Goal: Task Accomplishment & Management: Complete application form

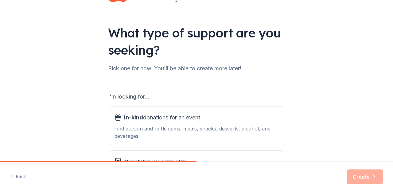
scroll to position [28, 0]
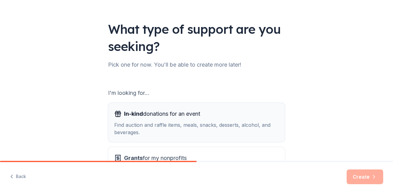
click at [250, 122] on div "Find auction and raffle items, meals, snacks, desserts, alcohol, and beverages." at bounding box center [196, 128] width 165 height 15
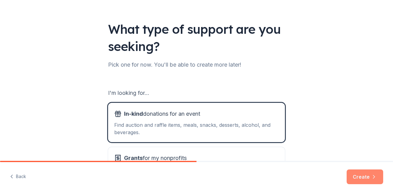
click at [361, 177] on button "Create" at bounding box center [365, 176] width 37 height 15
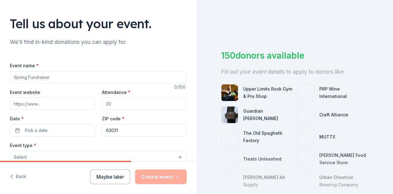
scroll to position [34, 0]
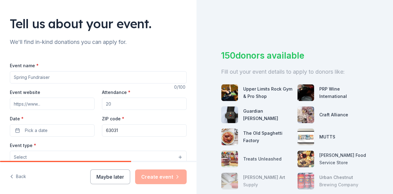
click at [34, 78] on input "Event name *" at bounding box center [98, 77] width 177 height 12
type input "L"
type input "Trunk or Treat"
click at [117, 98] on input "Attendance *" at bounding box center [144, 104] width 85 height 12
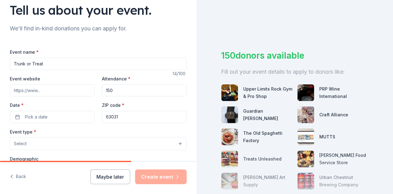
scroll to position [52, 0]
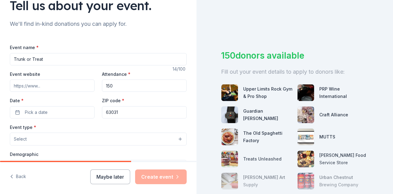
type input "150"
click at [77, 112] on button "Pick a date" at bounding box center [52, 112] width 85 height 12
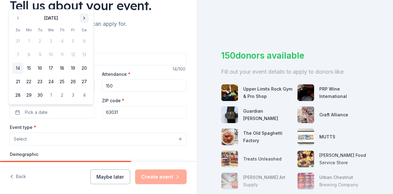
click at [85, 17] on button "Go to next month" at bounding box center [84, 18] width 9 height 9
click at [75, 68] on button "17" at bounding box center [73, 68] width 11 height 11
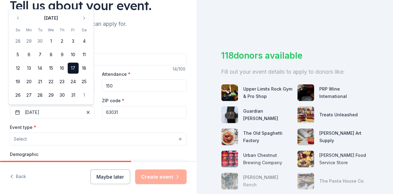
click at [72, 71] on button "17" at bounding box center [73, 68] width 11 height 11
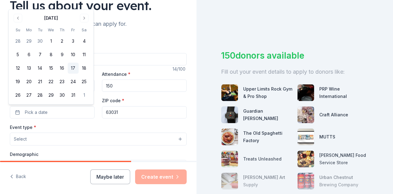
click at [78, 68] on button "17" at bounding box center [73, 68] width 11 height 11
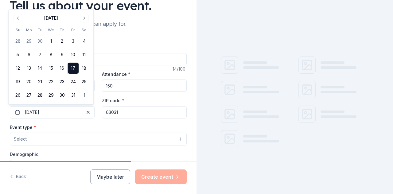
click at [159, 41] on div "Event name * Trunk or Treat 14 /100 Event website Attendance * 150 Date * [DATE…" at bounding box center [98, 180] width 177 height 293
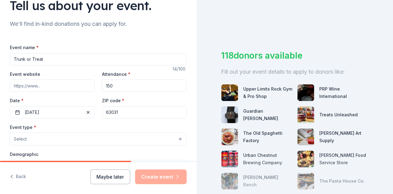
click at [87, 137] on button "Select" at bounding box center [98, 139] width 177 height 13
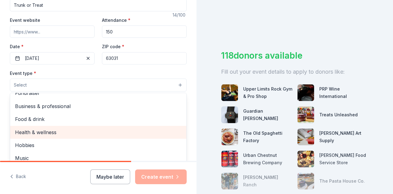
scroll to position [0, 0]
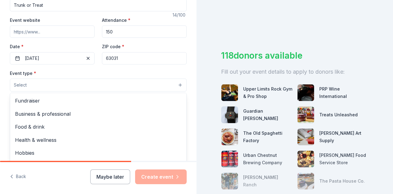
click at [28, 101] on span "Fundraiser" at bounding box center [98, 101] width 166 height 8
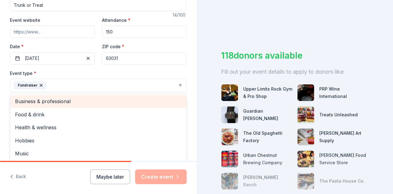
click at [21, 141] on span "Hobbies" at bounding box center [98, 141] width 166 height 8
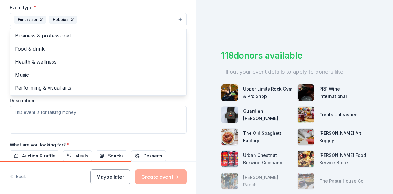
scroll to position [173, 0]
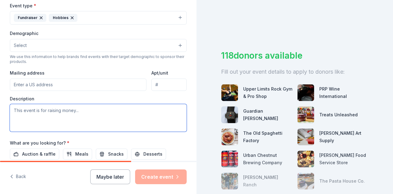
click at [118, 111] on textarea at bounding box center [98, 118] width 177 height 28
type textarea "W"
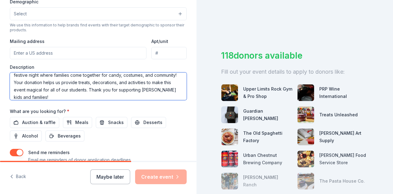
scroll to position [207, 0]
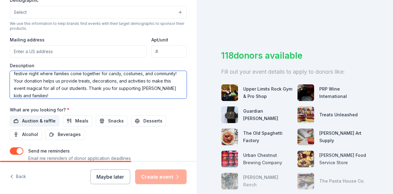
type textarea "[PERSON_NAME] PTA is hosting our annual Trunk or Treat. It is a safe, fun, and …"
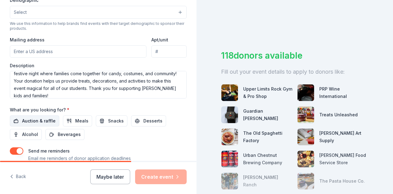
click at [49, 118] on span "Auction & raffle" at bounding box center [38, 120] width 33 height 7
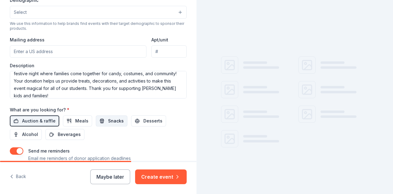
click at [105, 121] on button "Snacks" at bounding box center [112, 120] width 32 height 11
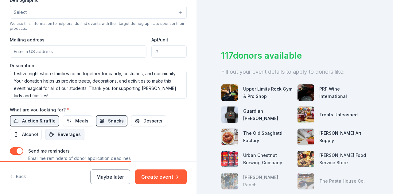
click at [77, 129] on button "Beverages" at bounding box center [64, 134] width 39 height 11
click at [151, 123] on span "Desserts" at bounding box center [152, 120] width 19 height 7
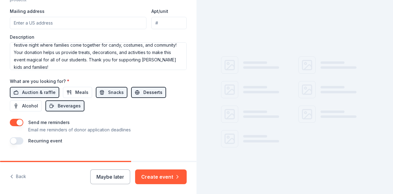
scroll to position [247, 0]
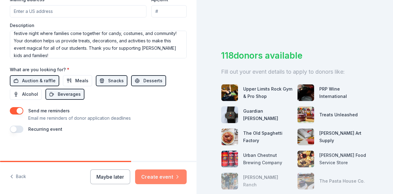
click at [163, 174] on button "Create event" at bounding box center [161, 176] width 52 height 15
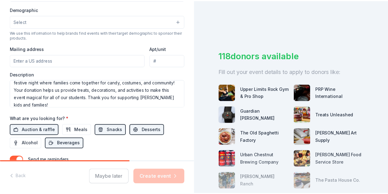
scroll to position [196, 0]
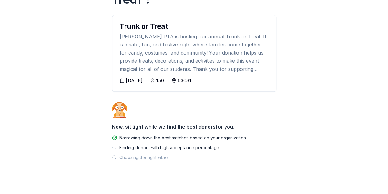
scroll to position [73, 0]
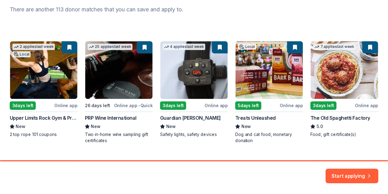
scroll to position [97, 0]
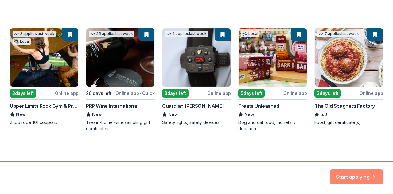
click at [360, 174] on button "Start applying" at bounding box center [356, 173] width 53 height 15
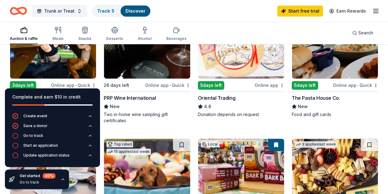
scroll to position [93, 0]
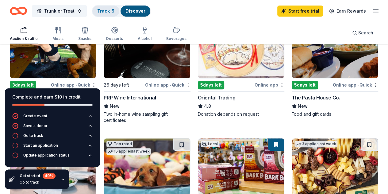
click at [112, 10] on link "Track · 5" at bounding box center [105, 10] width 17 height 5
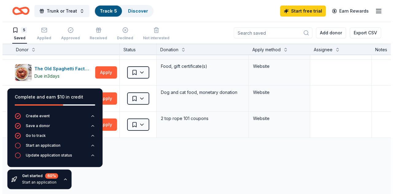
scroll to position [48, 0]
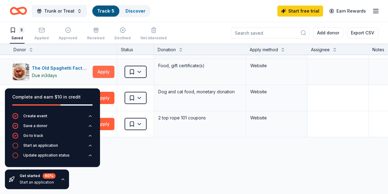
click at [110, 71] on button "Apply" at bounding box center [104, 72] width 22 height 12
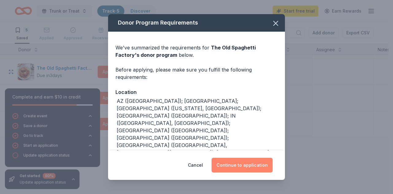
click at [258, 169] on button "Continue to application" at bounding box center [241, 165] width 61 height 15
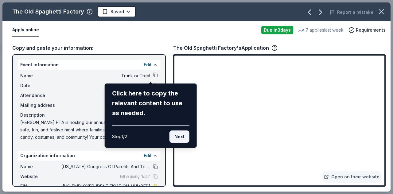
click at [184, 141] on button "Next" at bounding box center [179, 136] width 20 height 12
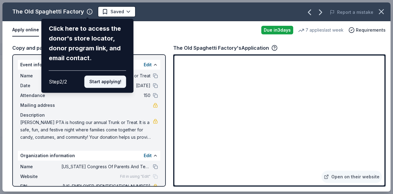
click at [115, 85] on button "Start applying!" at bounding box center [105, 82] width 42 height 12
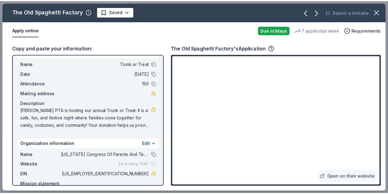
scroll to position [0, 0]
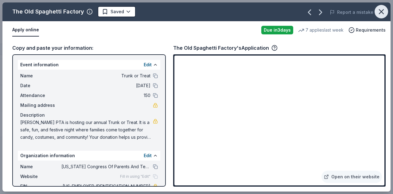
click at [380, 12] on icon "button" at bounding box center [381, 12] width 4 height 4
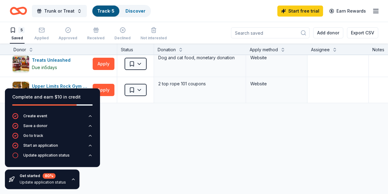
scroll to position [84, 0]
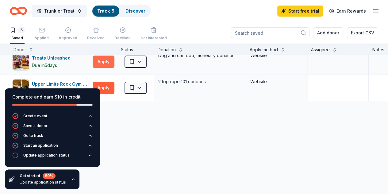
click at [110, 65] on button "Apply" at bounding box center [104, 62] width 22 height 12
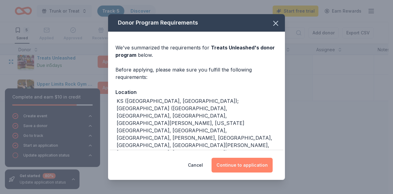
click at [255, 166] on button "Continue to application" at bounding box center [241, 165] width 61 height 15
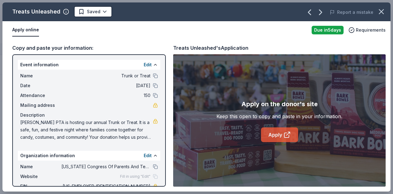
click at [278, 141] on link "Apply" at bounding box center [279, 134] width 37 height 15
click at [378, 10] on icon "button" at bounding box center [381, 11] width 9 height 9
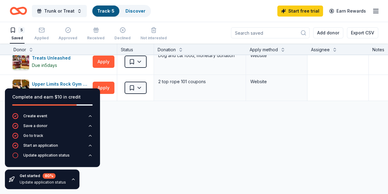
click at [119, 121] on div "Guardian Angel Device Due [DATE] Apply Saved Safety lights, safety devices Webs…" at bounding box center [235, 94] width 471 height 246
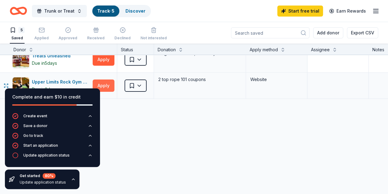
scroll to position [88, 0]
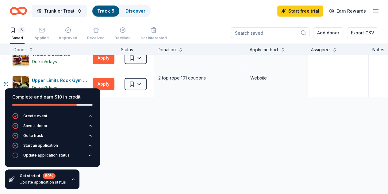
click at [104, 88] on div "Complete and earn $10 in credit Create event Save a donor Go to track Start an …" at bounding box center [52, 138] width 105 height 111
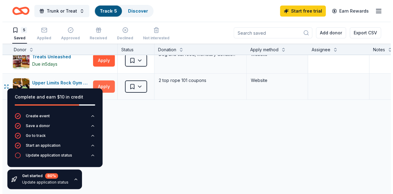
scroll to position [85, 2]
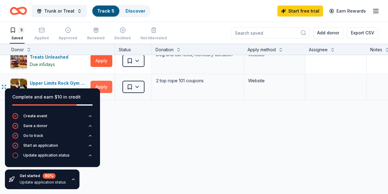
click at [108, 85] on button "Apply" at bounding box center [102, 87] width 22 height 12
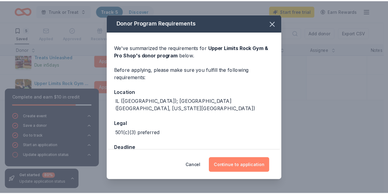
scroll to position [11, 0]
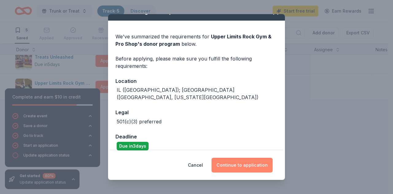
click at [229, 168] on button "Continue to application" at bounding box center [241, 165] width 61 height 15
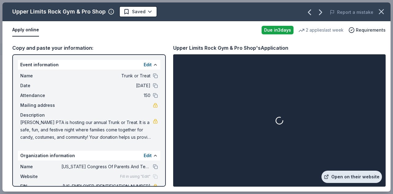
click at [345, 178] on link "Open on their website" at bounding box center [351, 177] width 60 height 12
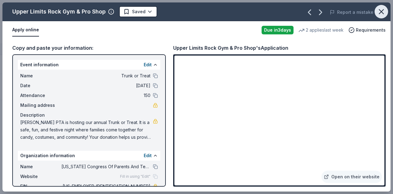
click at [378, 8] on icon "button" at bounding box center [381, 11] width 9 height 9
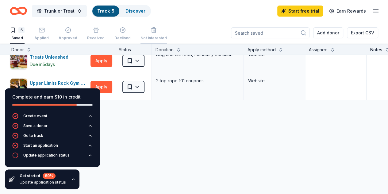
scroll to position [0, 0]
click at [110, 82] on button "Apply" at bounding box center [102, 87] width 22 height 12
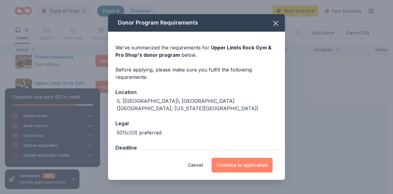
click at [247, 170] on button "Continue to application" at bounding box center [241, 165] width 61 height 15
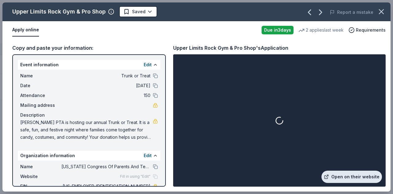
click at [340, 179] on link "Open on their website" at bounding box center [351, 177] width 60 height 12
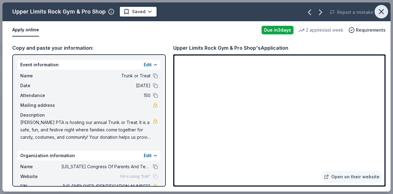
click at [379, 7] on button "button" at bounding box center [381, 12] width 14 height 14
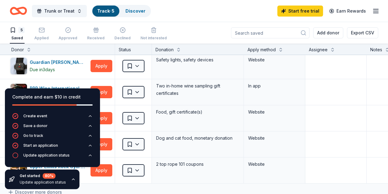
scroll to position [0, 2]
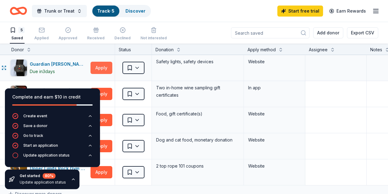
click at [106, 72] on button "Apply" at bounding box center [102, 68] width 22 height 12
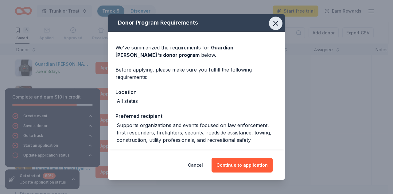
click at [271, 28] on button "button" at bounding box center [276, 24] width 14 height 14
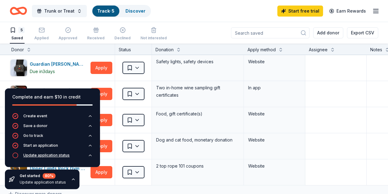
click at [54, 157] on div "Update application status" at bounding box center [46, 155] width 46 height 5
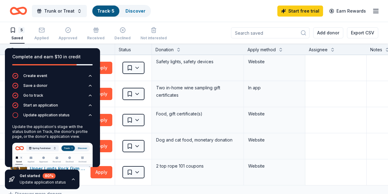
click at [50, 140] on div "Update the application's stage with the status button on Track, the donor's pro…" at bounding box center [52, 167] width 80 height 90
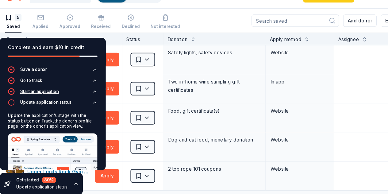
scroll to position [6, 0]
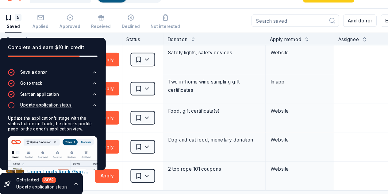
click at [51, 113] on button "Update application status" at bounding box center [52, 111] width 80 height 10
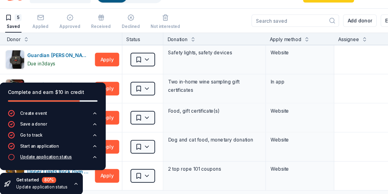
scroll to position [0, 0]
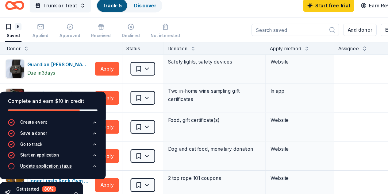
click at [49, 154] on div "Update application status" at bounding box center [46, 155] width 46 height 5
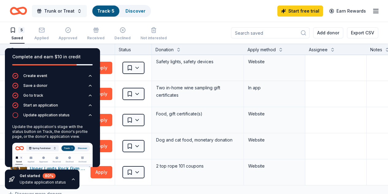
click at [74, 10] on span "Trunk or Treat" at bounding box center [59, 10] width 30 height 7
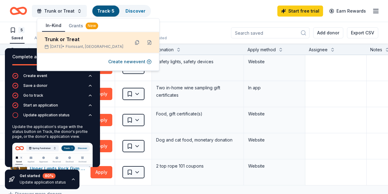
click at [74, 37] on div "Trunk or Treat" at bounding box center [85, 39] width 80 height 7
click at [71, 42] on div "Trunk or Treat" at bounding box center [85, 39] width 80 height 7
click at [148, 43] on button at bounding box center [150, 42] width 10 height 10
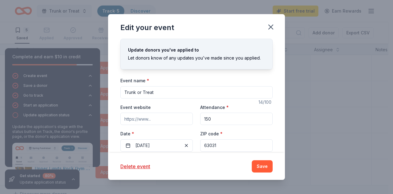
click at [176, 117] on input "Event website" at bounding box center [156, 119] width 72 height 12
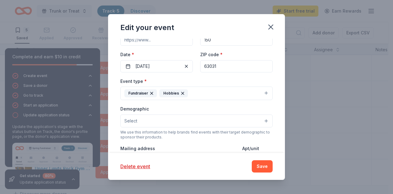
scroll to position [80, 0]
click at [241, 118] on button "Select" at bounding box center [196, 120] width 152 height 13
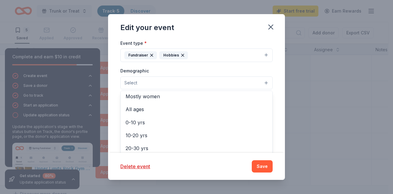
scroll to position [29, 0]
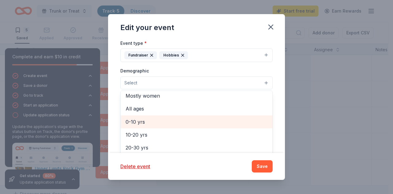
click at [165, 120] on span "0-10 yrs" at bounding box center [197, 122] width 142 height 8
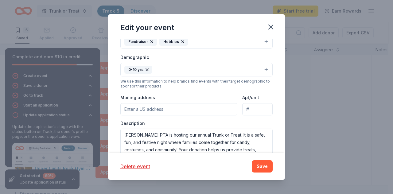
scroll to position [131, 0]
click at [220, 109] on input "Mailing address" at bounding box center [178, 109] width 117 height 12
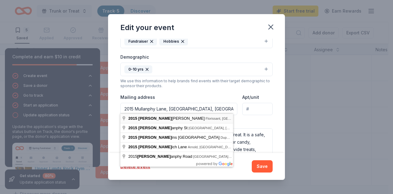
type input "[STREET_ADDRESS]"
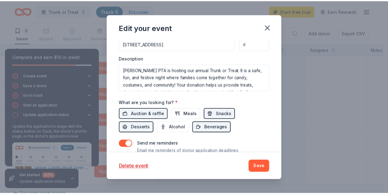
scroll to position [216, 0]
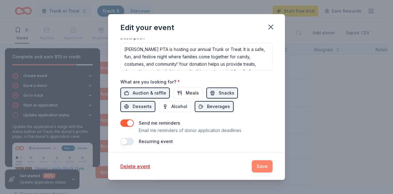
click at [262, 169] on button "Save" at bounding box center [262, 166] width 21 height 12
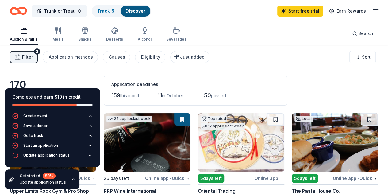
click at [61, 92] on div "Complete and earn $10 in credit" at bounding box center [52, 100] width 95 height 25
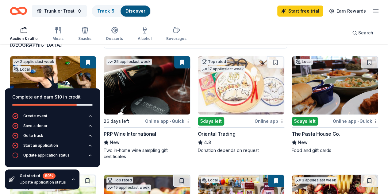
scroll to position [57, 0]
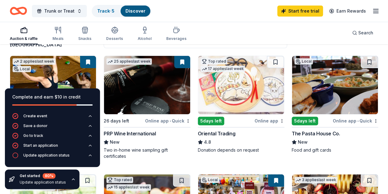
click at [198, 99] on img at bounding box center [241, 85] width 86 height 58
click at [52, 154] on div "Update application status" at bounding box center [46, 155] width 46 height 5
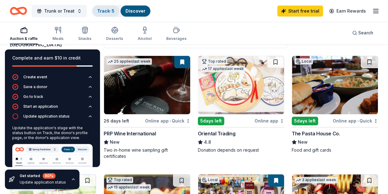
click at [107, 11] on link "Track · 5" at bounding box center [105, 10] width 17 height 5
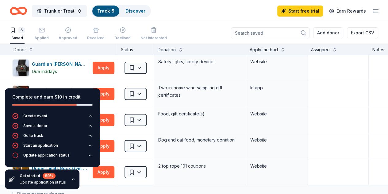
click at [372, 8] on icon "button" at bounding box center [375, 10] width 7 height 7
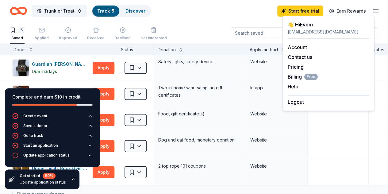
click at [316, 25] on div "👋 Hi Evom" at bounding box center [329, 24] width 82 height 7
click at [305, 29] on div "[EMAIL_ADDRESS][DOMAIN_NAME]" at bounding box center [329, 31] width 82 height 7
click at [298, 48] on link "Account" at bounding box center [297, 47] width 19 height 6
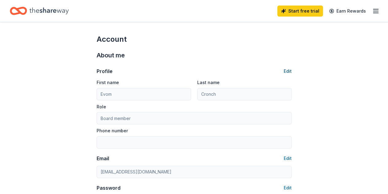
click at [287, 71] on button "Edit" at bounding box center [288, 71] width 8 height 7
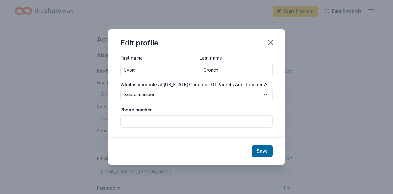
click at [146, 72] on input "Evom" at bounding box center [156, 70] width 73 height 12
type input "[PERSON_NAME]"
click at [262, 151] on button "Save" at bounding box center [262, 151] width 21 height 12
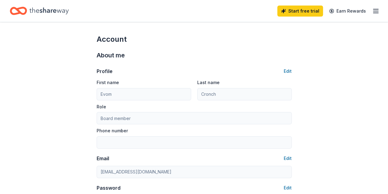
type input "[PERSON_NAME]"
click at [34, 11] on div "Home" at bounding box center [39, 11] width 59 height 14
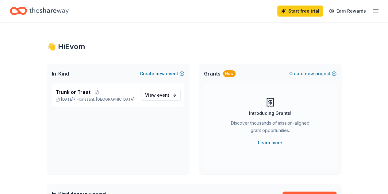
click at [24, 10] on icon "Home" at bounding box center [18, 11] width 17 height 14
click at [169, 72] on button "Create new event" at bounding box center [162, 73] width 45 height 7
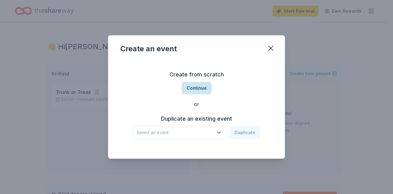
click at [198, 86] on button "Continue" at bounding box center [197, 88] width 30 height 12
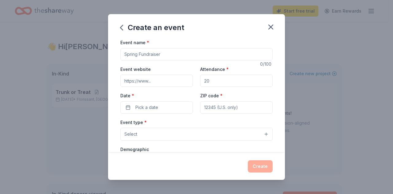
click at [171, 51] on input "Event name *" at bounding box center [196, 54] width 152 height 12
type input "Doughnuts with Dudes"
click at [206, 81] on input "Attendance *" at bounding box center [236, 81] width 72 height 12
type input "100"
click at [179, 105] on button "Pick a date" at bounding box center [156, 107] width 72 height 12
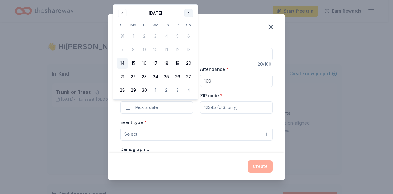
click at [189, 12] on button "Go to next month" at bounding box center [188, 13] width 9 height 9
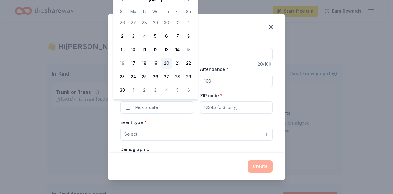
click at [166, 64] on button "20" at bounding box center [166, 63] width 11 height 11
click at [216, 108] on input "ZIP code *" at bounding box center [236, 107] width 72 height 12
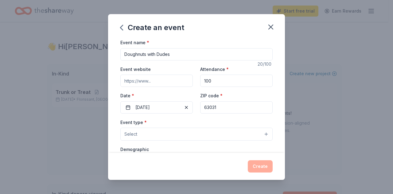
type input "63031"
click at [199, 132] on button "Select" at bounding box center [196, 134] width 152 height 13
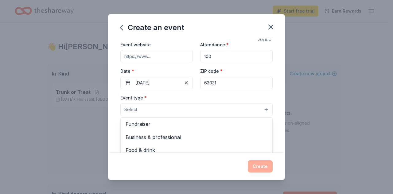
scroll to position [35, 0]
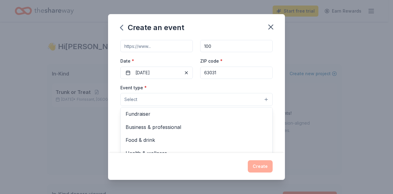
click at [194, 140] on span "Food & drink" at bounding box center [197, 140] width 142 height 8
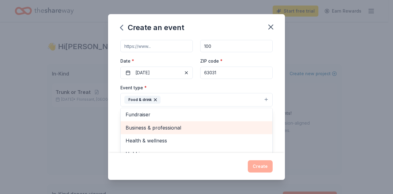
scroll to position [7, 0]
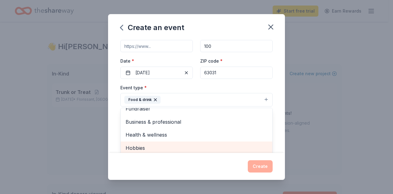
click at [187, 145] on span "Hobbies" at bounding box center [197, 148] width 142 height 8
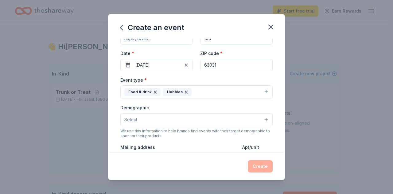
click at [228, 117] on button "Select" at bounding box center [196, 119] width 152 height 13
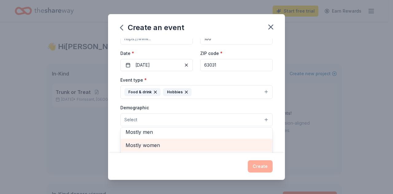
scroll to position [14, 0]
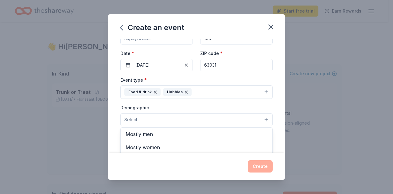
click at [182, 134] on span "Mostly men" at bounding box center [197, 134] width 142 height 8
click at [209, 149] on div "0-10 yrs" at bounding box center [197, 146] width 152 height 13
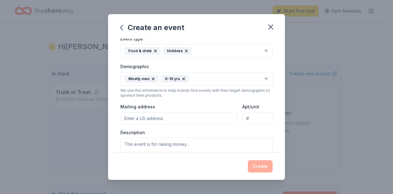
scroll to position [91, 0]
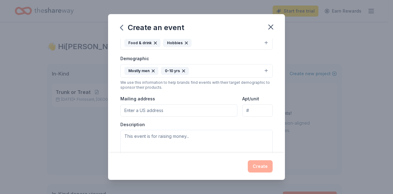
click at [204, 111] on input "Mailing address" at bounding box center [178, 110] width 117 height 12
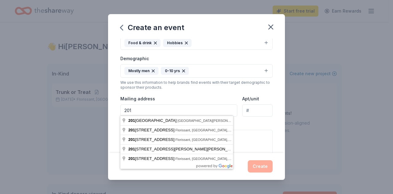
type input "2015 Mullanphy lane"
click at [261, 132] on textarea at bounding box center [196, 144] width 152 height 28
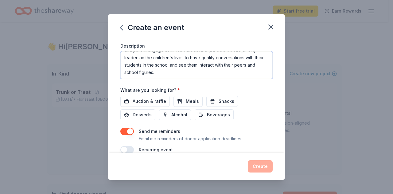
scroll to position [171, 0]
type textarea "We are encouraging our men to increase their presence in our schools and parent…"
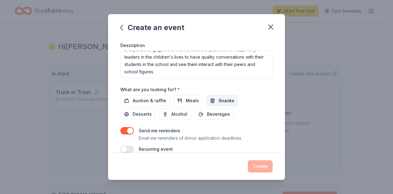
click at [230, 98] on span "Snacks" at bounding box center [227, 100] width 16 height 7
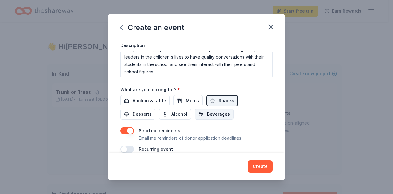
click at [219, 115] on span "Beverages" at bounding box center [218, 114] width 23 height 7
click at [153, 114] on button "Desserts" at bounding box center [137, 114] width 35 height 11
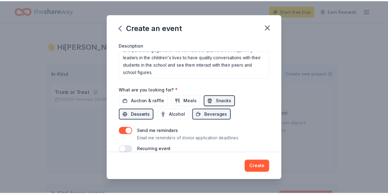
scroll to position [179, 0]
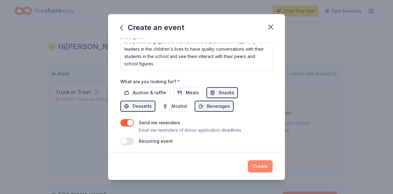
click at [262, 169] on button "Create" at bounding box center [260, 166] width 25 height 12
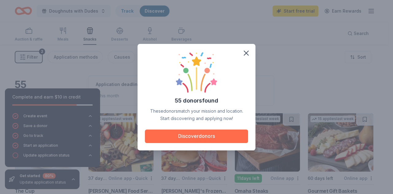
click at [209, 138] on button "Discover donors" at bounding box center [196, 137] width 103 height 14
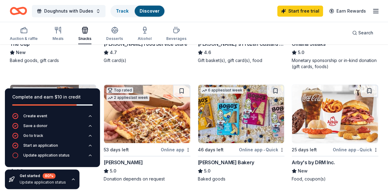
scroll to position [148, 0]
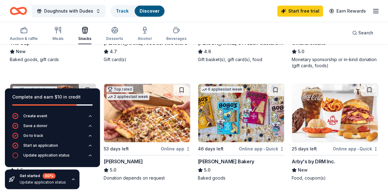
click at [292, 129] on img at bounding box center [335, 113] width 86 height 58
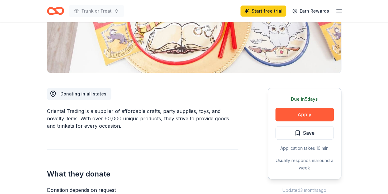
scroll to position [116, 0]
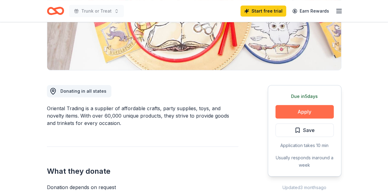
click at [291, 117] on button "Apply" at bounding box center [305, 112] width 58 height 14
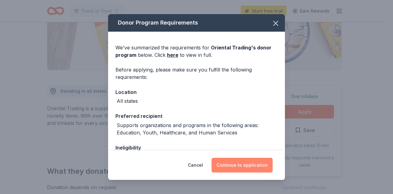
click at [239, 162] on button "Continue to application" at bounding box center [241, 165] width 61 height 15
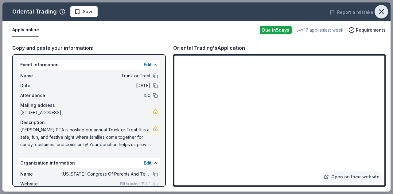
click at [381, 7] on icon "button" at bounding box center [381, 11] width 9 height 9
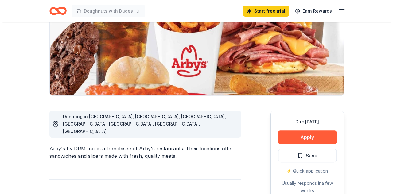
scroll to position [96, 0]
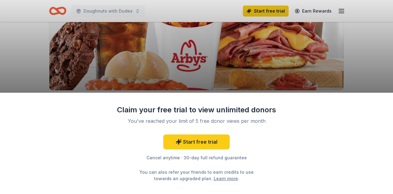
click at [384, 85] on div "Claim your free trial to view unlimited donors You've reached your limit of 5 f…" at bounding box center [196, 97] width 393 height 194
click at [371, 86] on div "Claim your free trial to view unlimited donors You've reached your limit of 5 f…" at bounding box center [196, 97] width 393 height 194
click at [378, 91] on div "Claim your free trial to view unlimited donors You've reached your limit of 5 f…" at bounding box center [196, 97] width 393 height 194
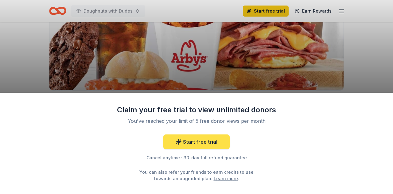
click at [211, 141] on link "Start free trial" at bounding box center [196, 141] width 66 height 15
